Goal: Information Seeking & Learning: Learn about a topic

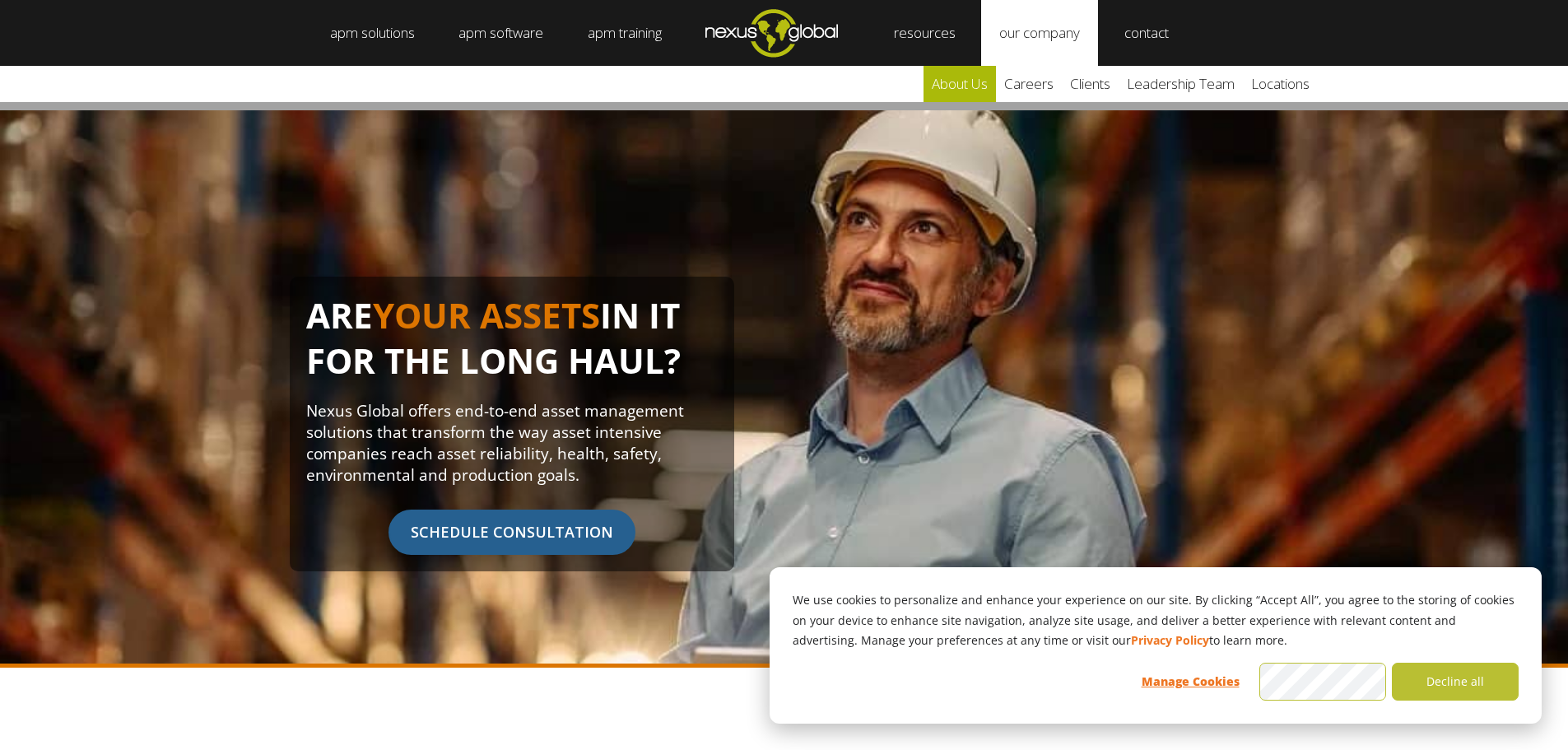
click at [977, 81] on link "about us" at bounding box center [959, 84] width 72 height 36
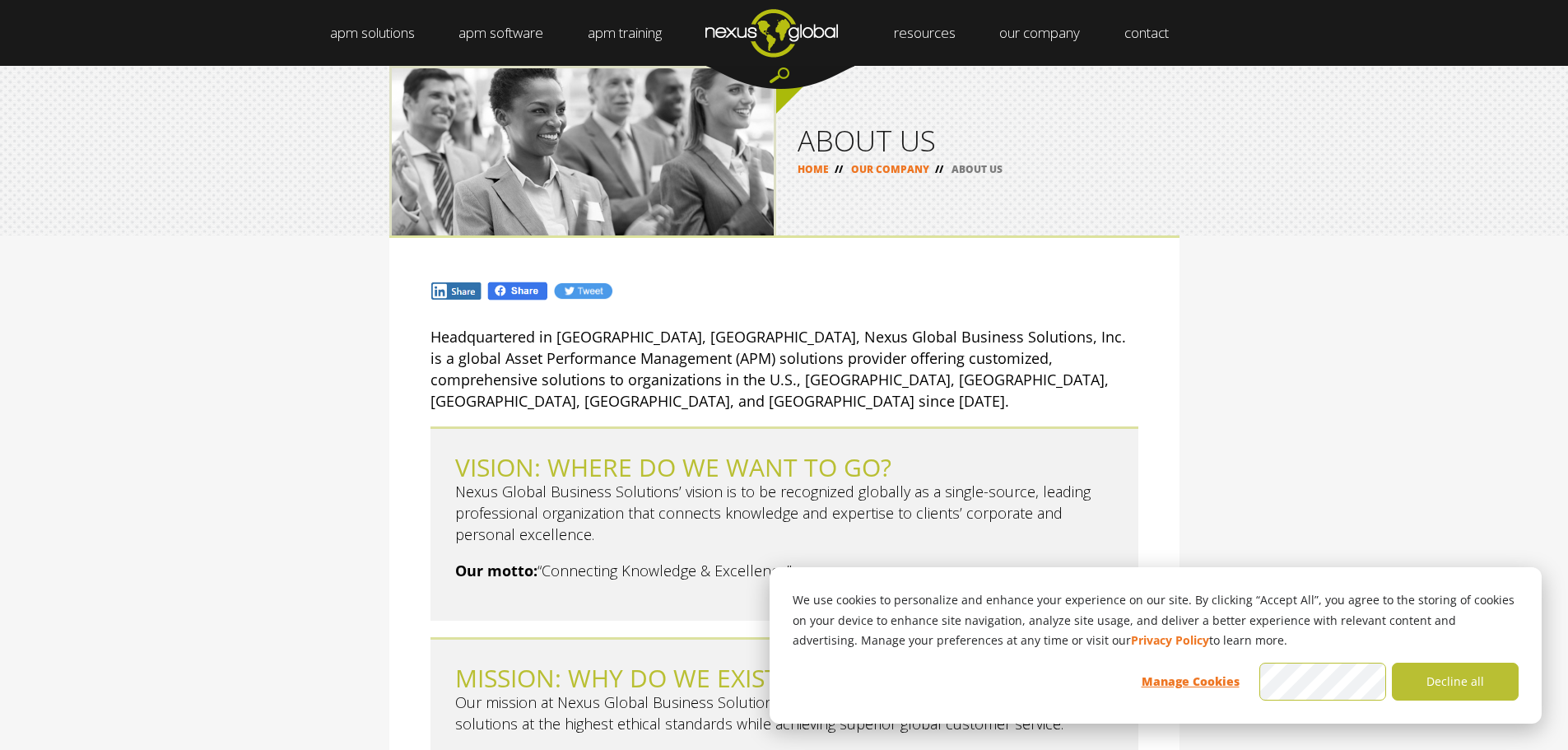
click at [722, 347] on p "Headquartered in [GEOGRAPHIC_DATA], [GEOGRAPHIC_DATA], Nexus Global Business So…" at bounding box center [784, 368] width 708 height 85
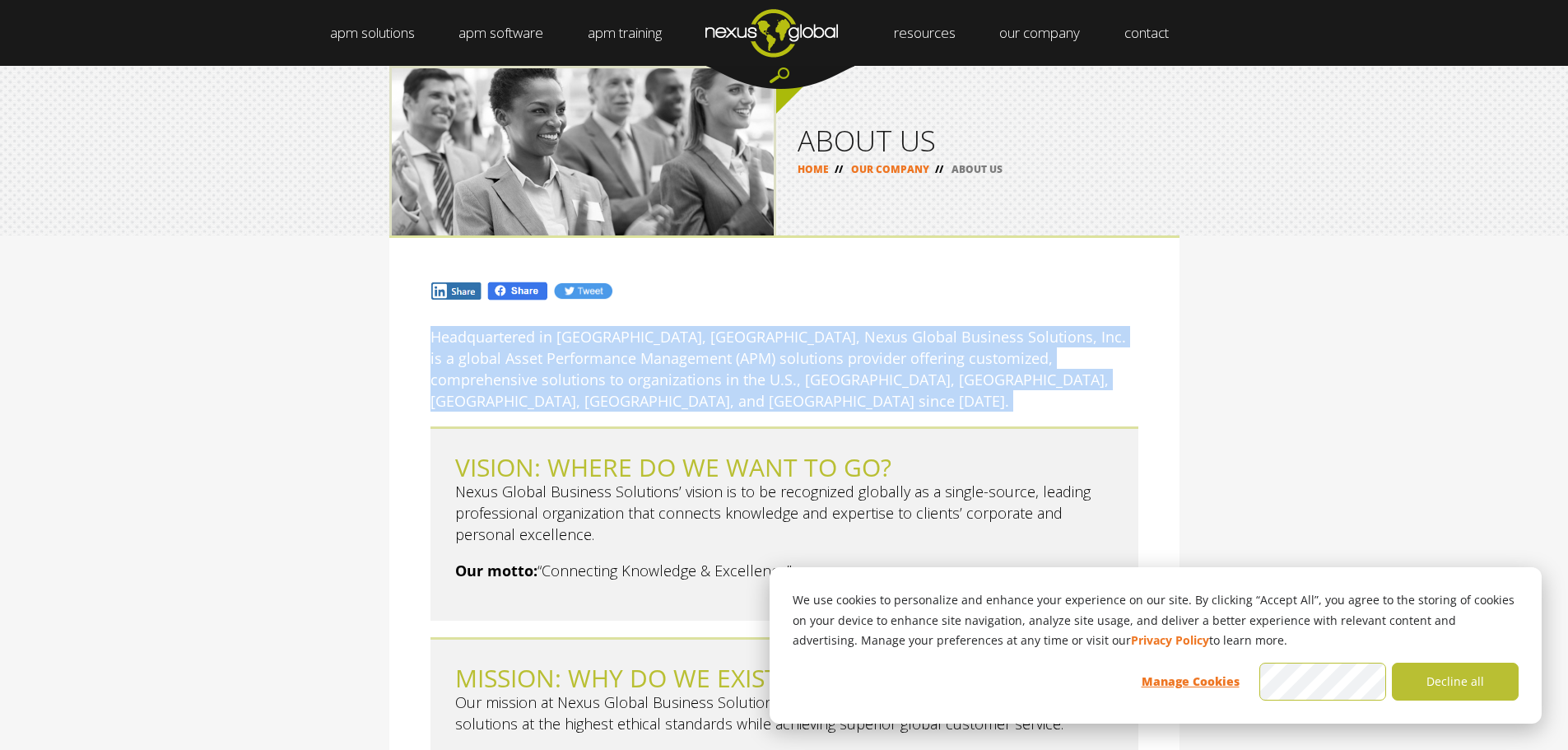
click at [722, 347] on p "Headquartered in [GEOGRAPHIC_DATA], [GEOGRAPHIC_DATA], Nexus Global Business So…" at bounding box center [784, 368] width 708 height 85
